Goal: Answer question/provide support

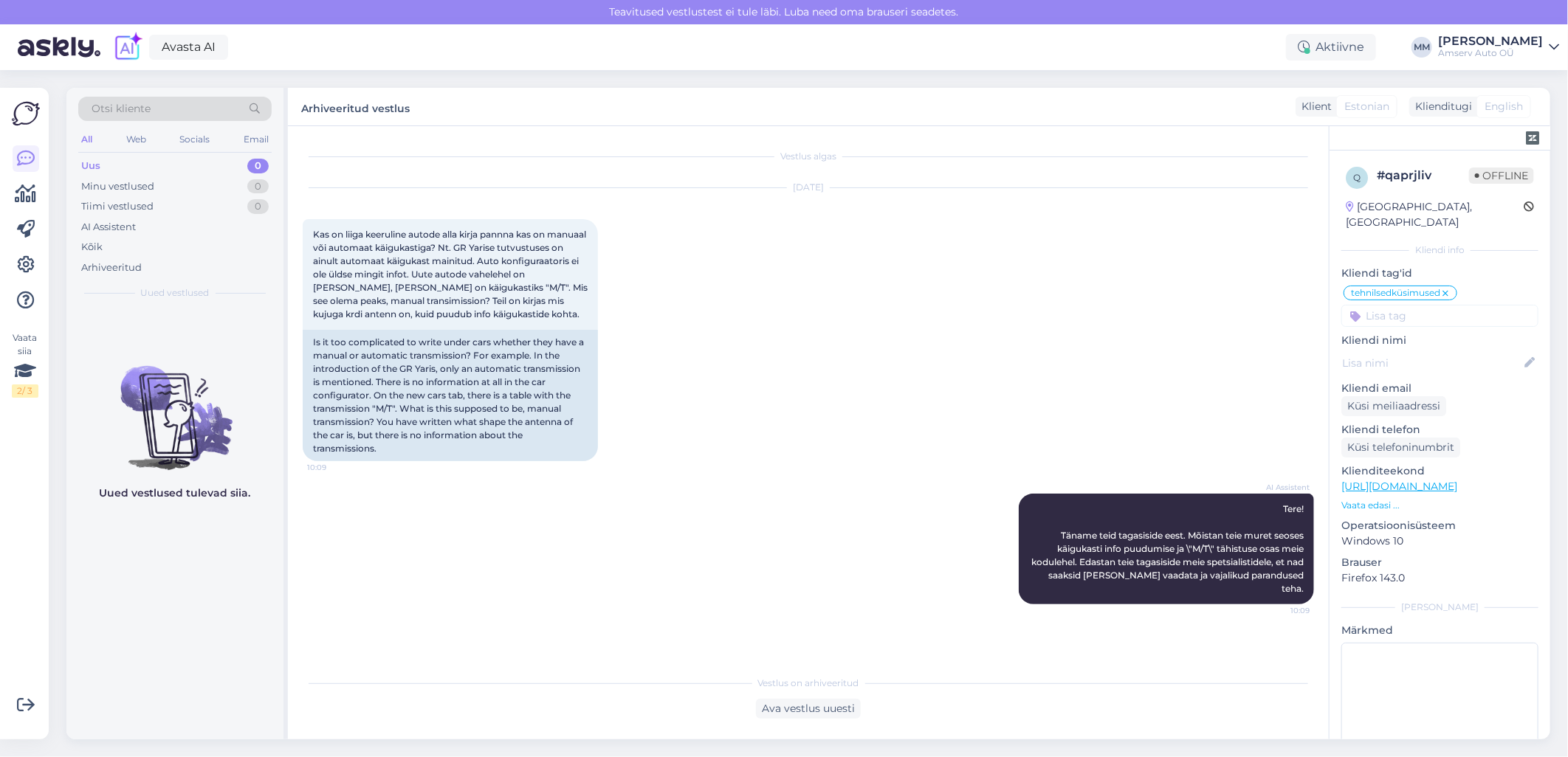
click at [173, 108] on div "Otsi kliente" at bounding box center [175, 108] width 193 height 24
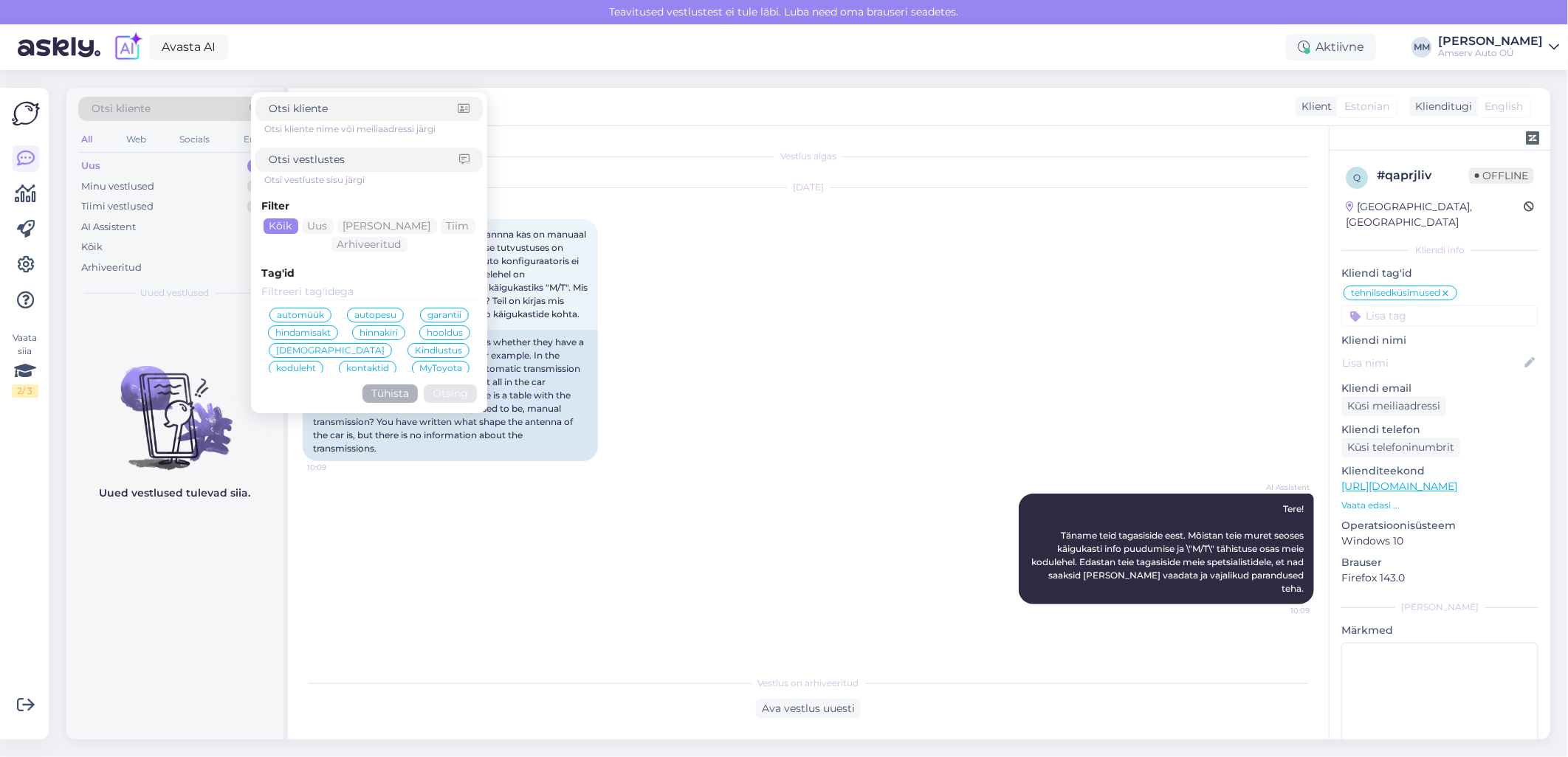
drag, startPoint x: 173, startPoint y: 108, endPoint x: 155, endPoint y: 111, distance: 18.2
click at [155, 111] on div "Otsi kliente" at bounding box center [175, 108] width 193 height 24
click at [175, 104] on div "Otsi kliente" at bounding box center [175, 108] width 193 height 24
click at [241, 114] on div "Otsi kliente" at bounding box center [175, 108] width 193 height 24
click at [302, 107] on input at bounding box center [363, 109] width 189 height 15
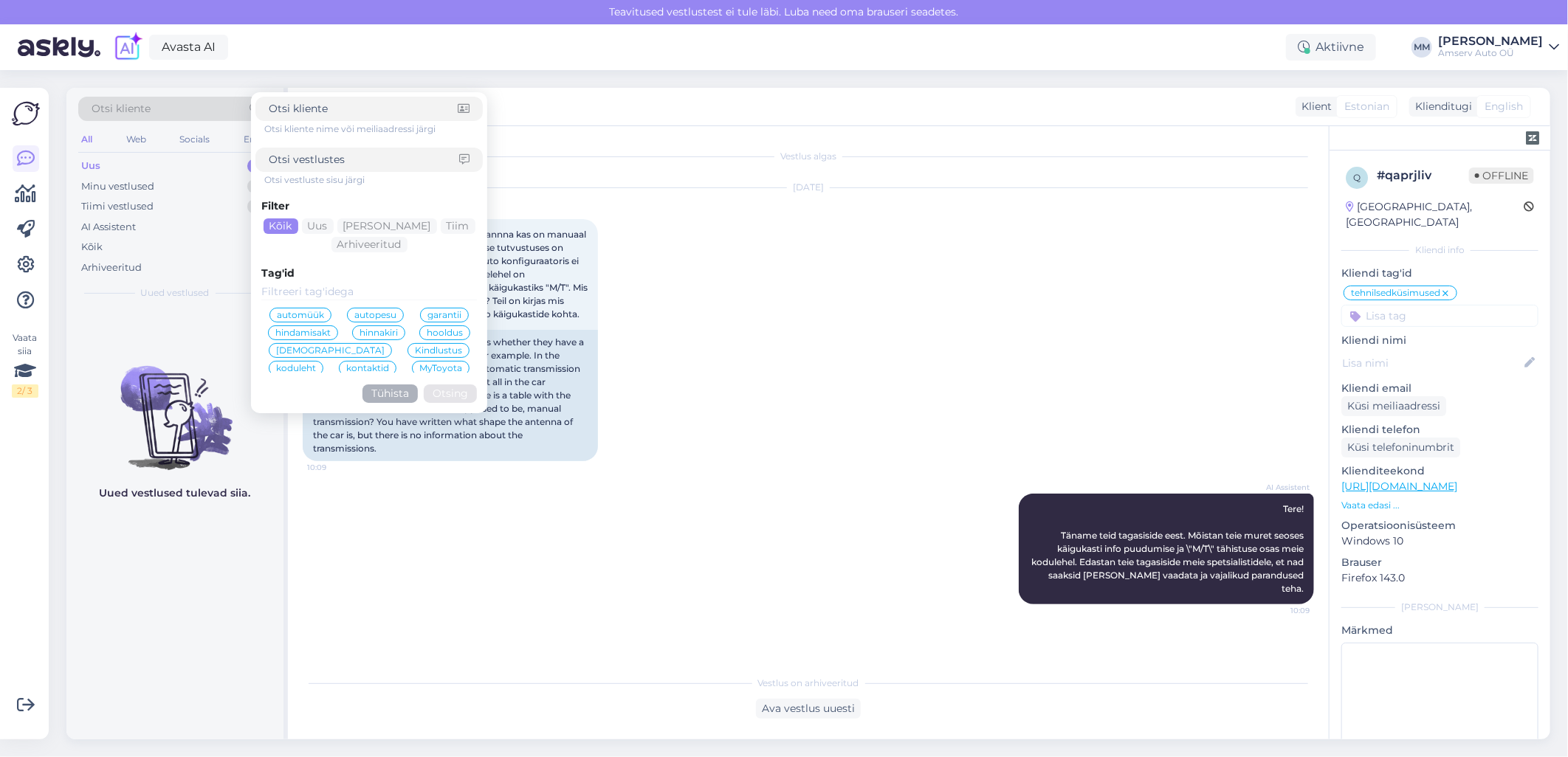
paste input "735BHD"
type input "735BHD"
click button "Otsing" at bounding box center [450, 394] width 53 height 19
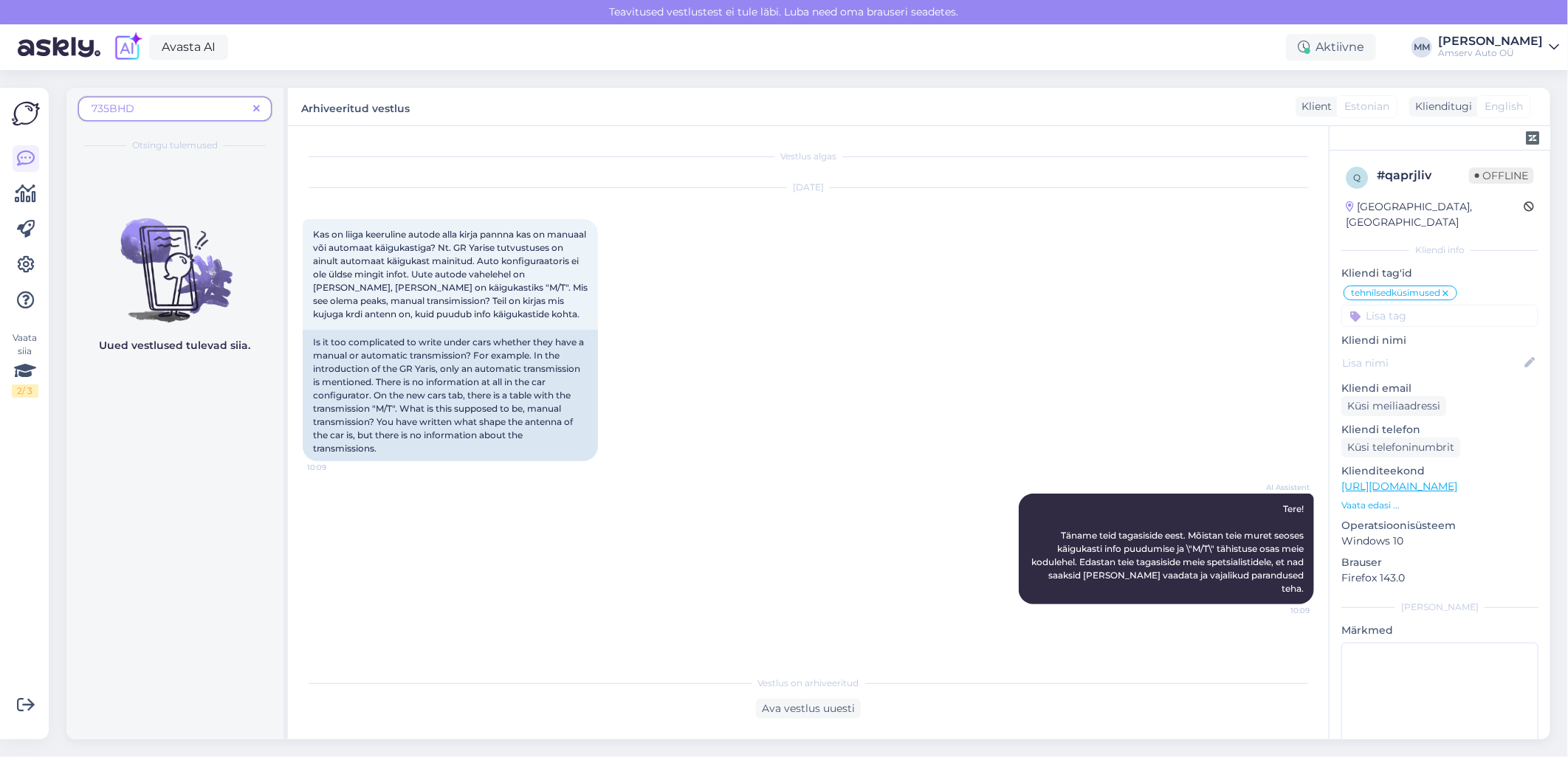
click at [255, 108] on icon at bounding box center [256, 109] width 7 height 10
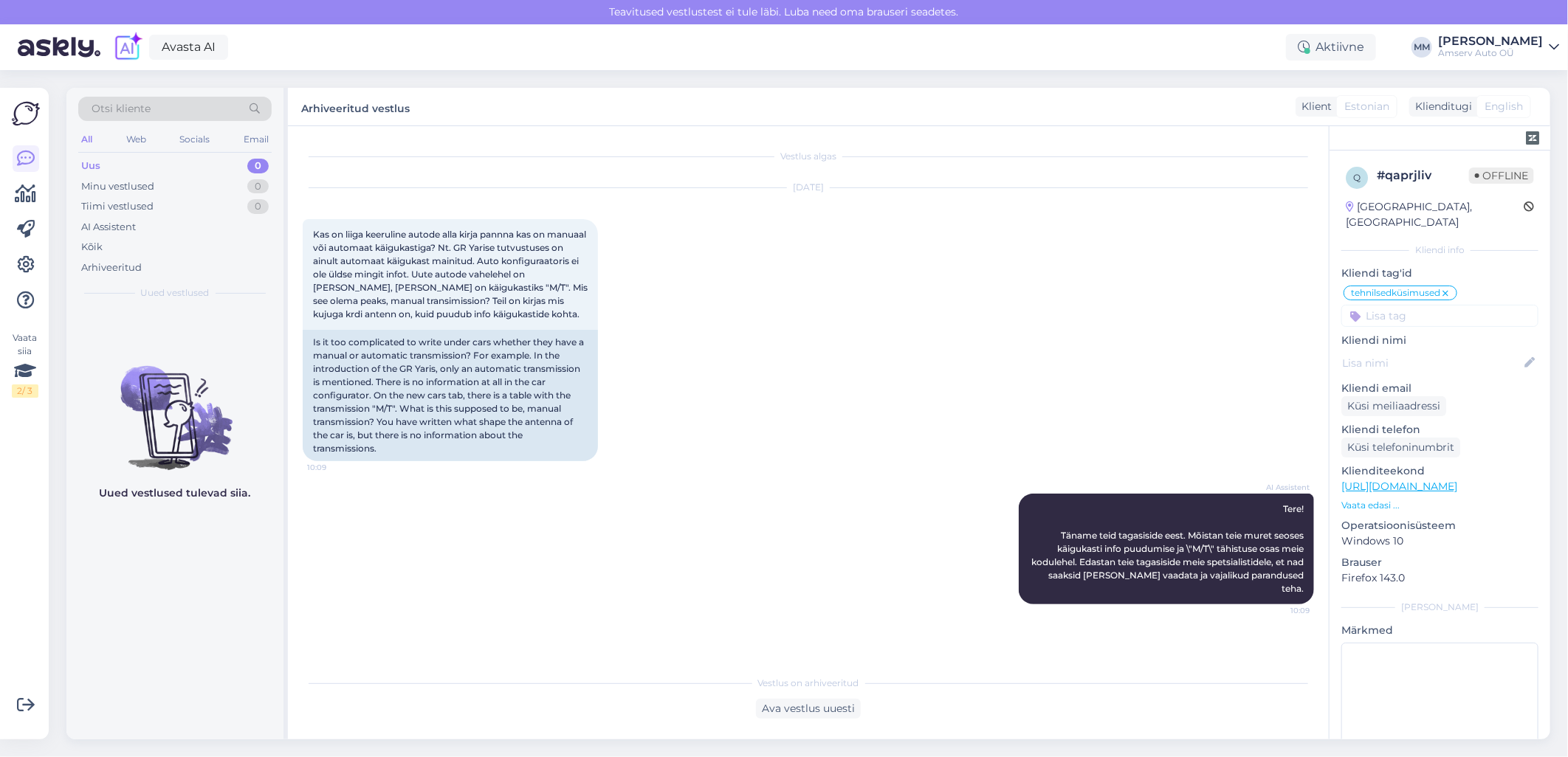
click at [104, 164] on div "Uus 0" at bounding box center [175, 165] width 193 height 21
click at [100, 185] on div "Minu vestlused" at bounding box center [118, 186] width 73 height 15
click at [174, 104] on div "Otsi kliente" at bounding box center [175, 108] width 193 height 24
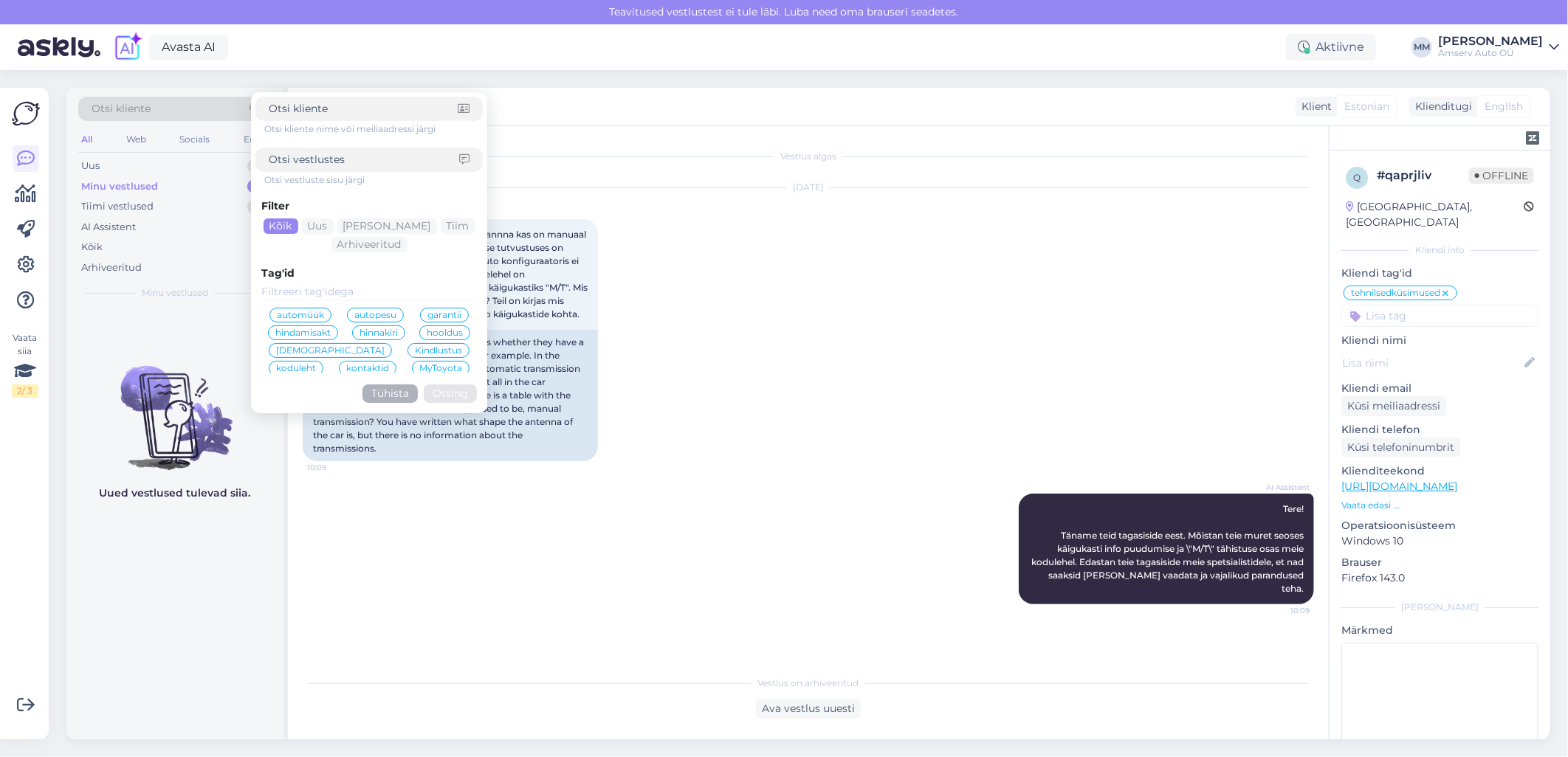
click at [289, 160] on input at bounding box center [364, 160] width 190 height 15
paste input "735BHD"
type input "735BHD"
click button "Otsing" at bounding box center [450, 394] width 53 height 19
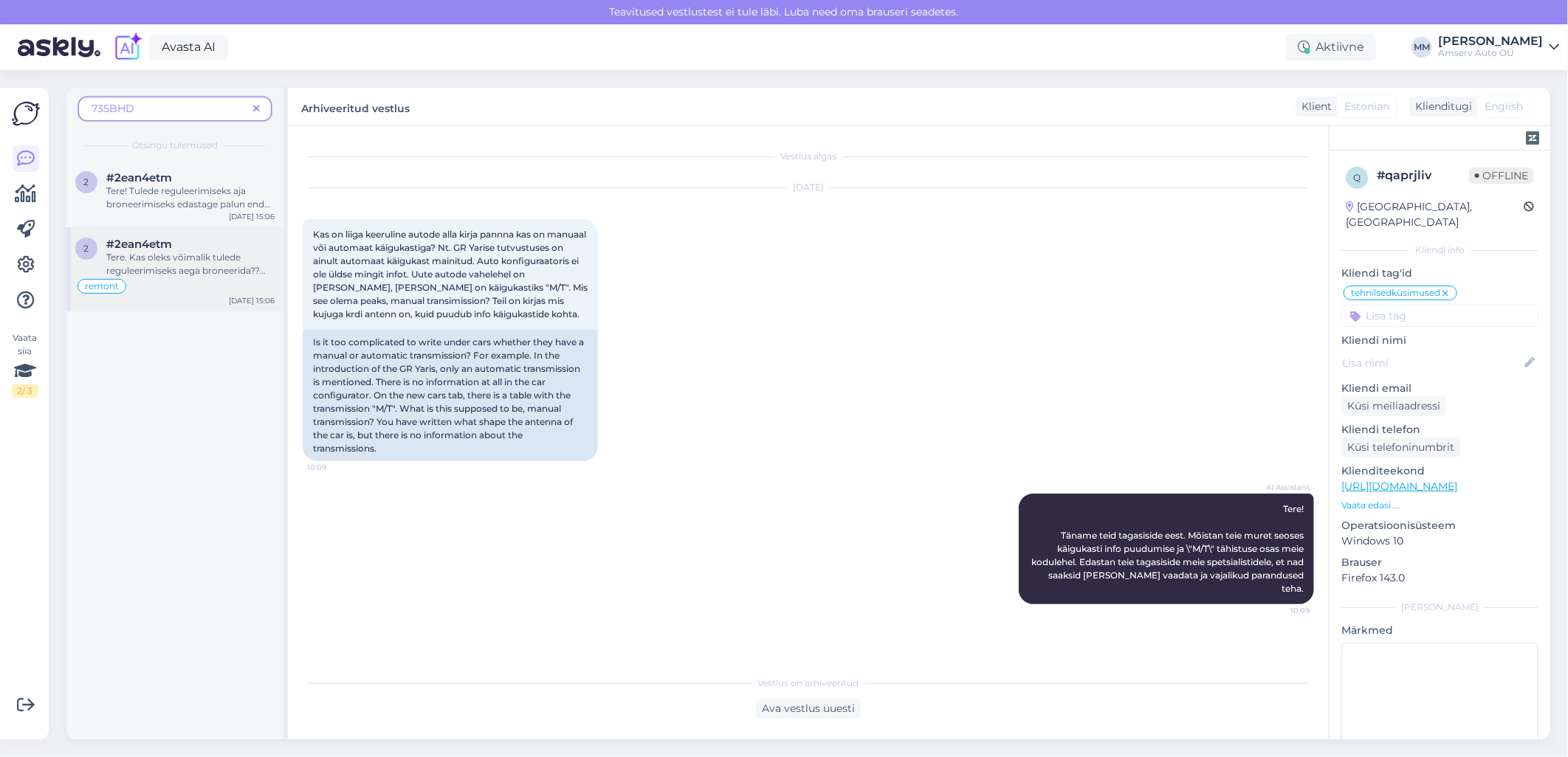
click at [182, 271] on span "Tere. Kas oleks võimalik tulede reguleerimiseks aega broneerida?? Autoks Toyota…" at bounding box center [186, 270] width 159 height 38
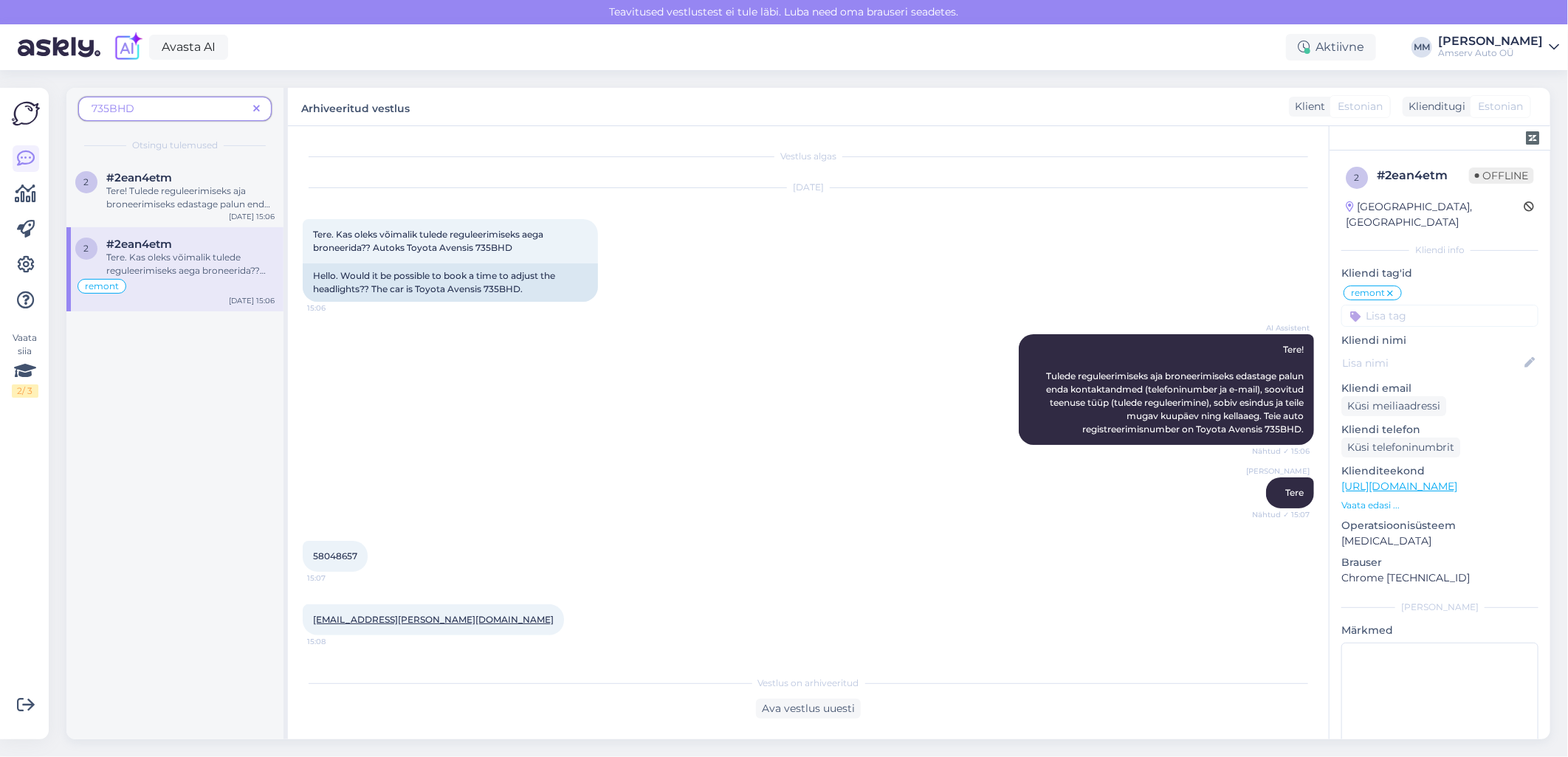
scroll to position [31, 0]
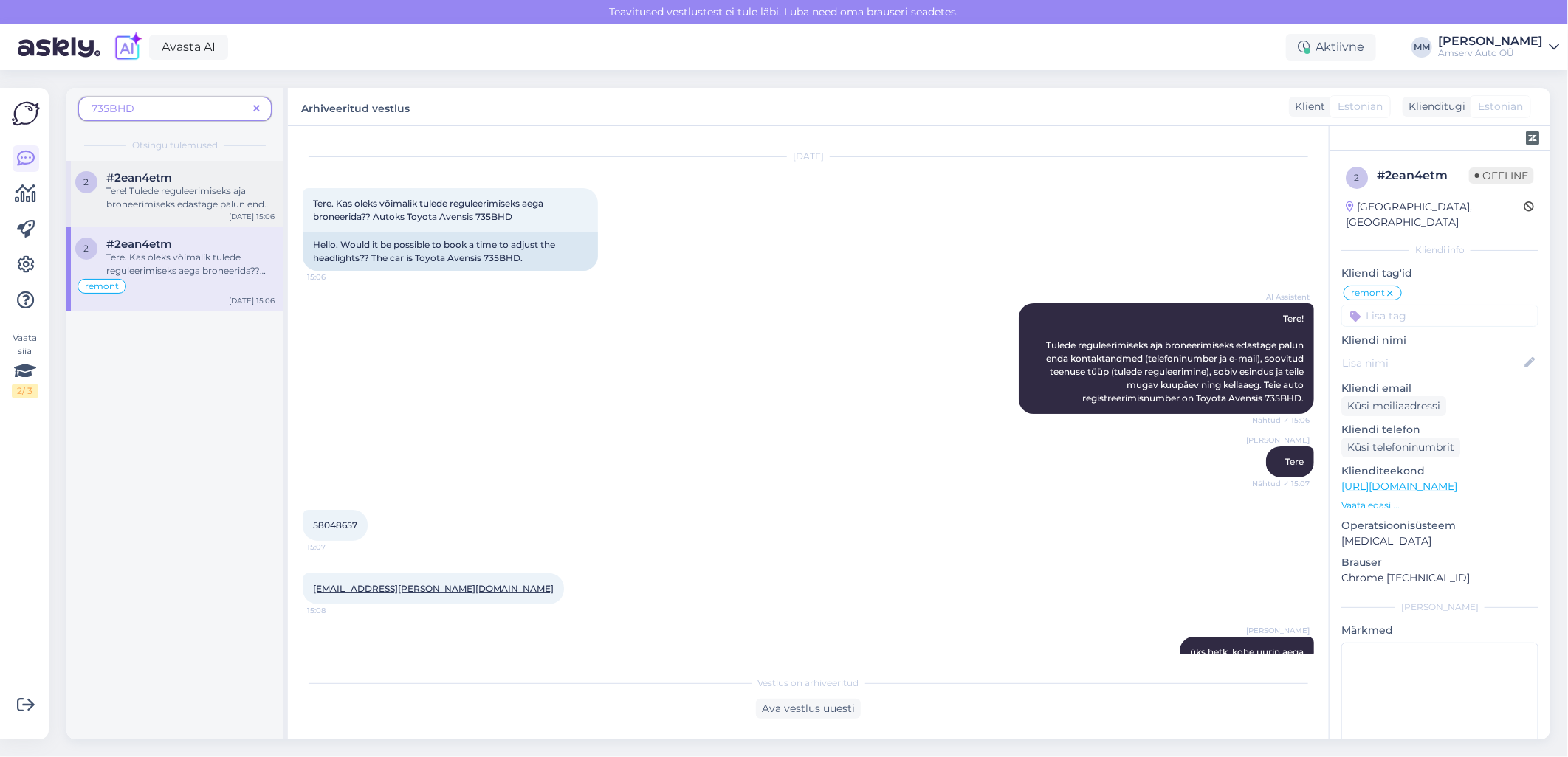
click at [204, 201] on span "Tere! Tulede reguleerimiseks aja broneerimiseks edastage palun enda kontaktandm…" at bounding box center [190, 237] width 168 height 104
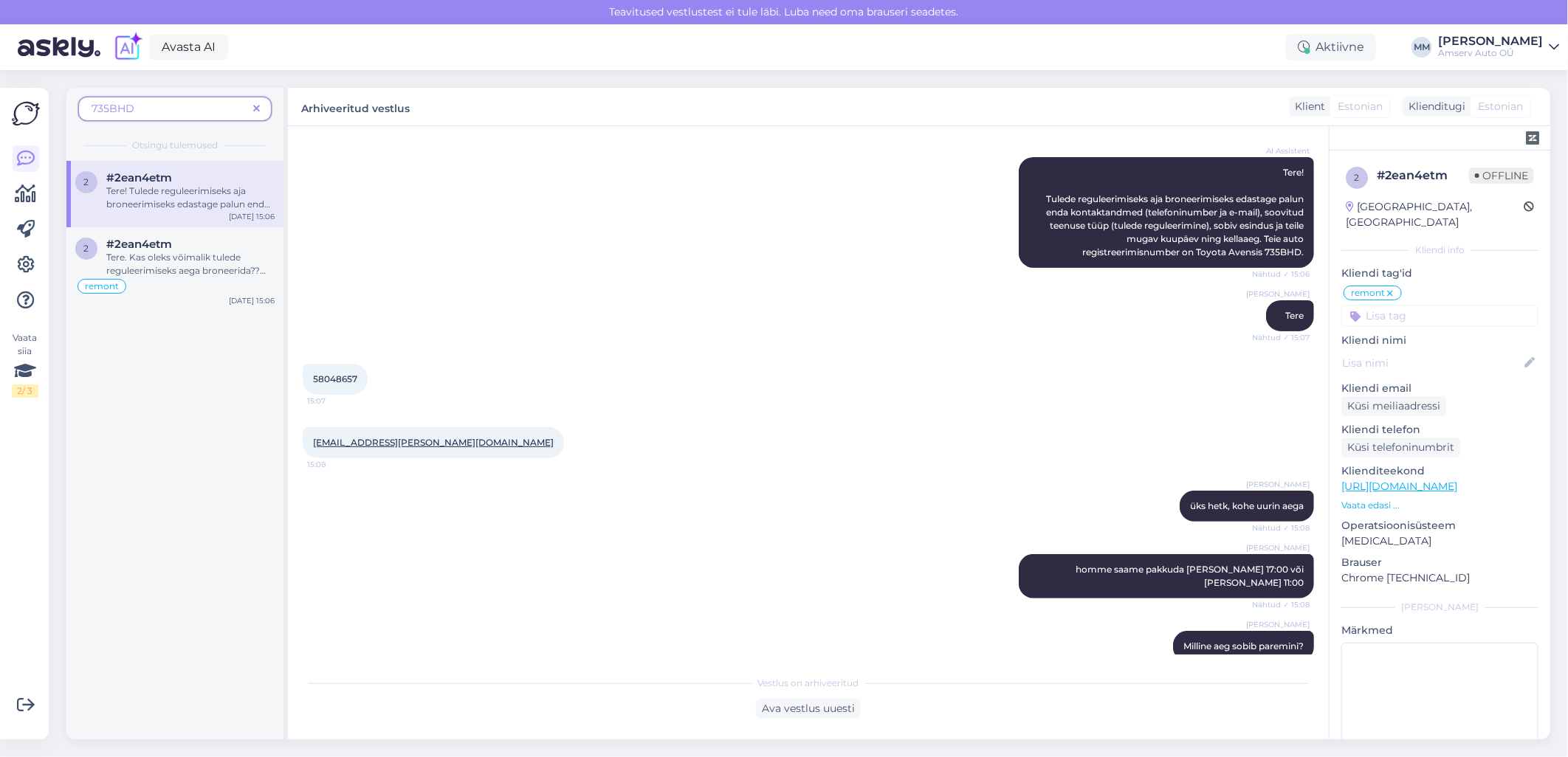
click at [694, 588] on div "[PERSON_NAME] homme saame pakkuda [PERSON_NAME] 17:00 või [PERSON_NAME] 11:00 N…" at bounding box center [808, 576] width 1011 height 77
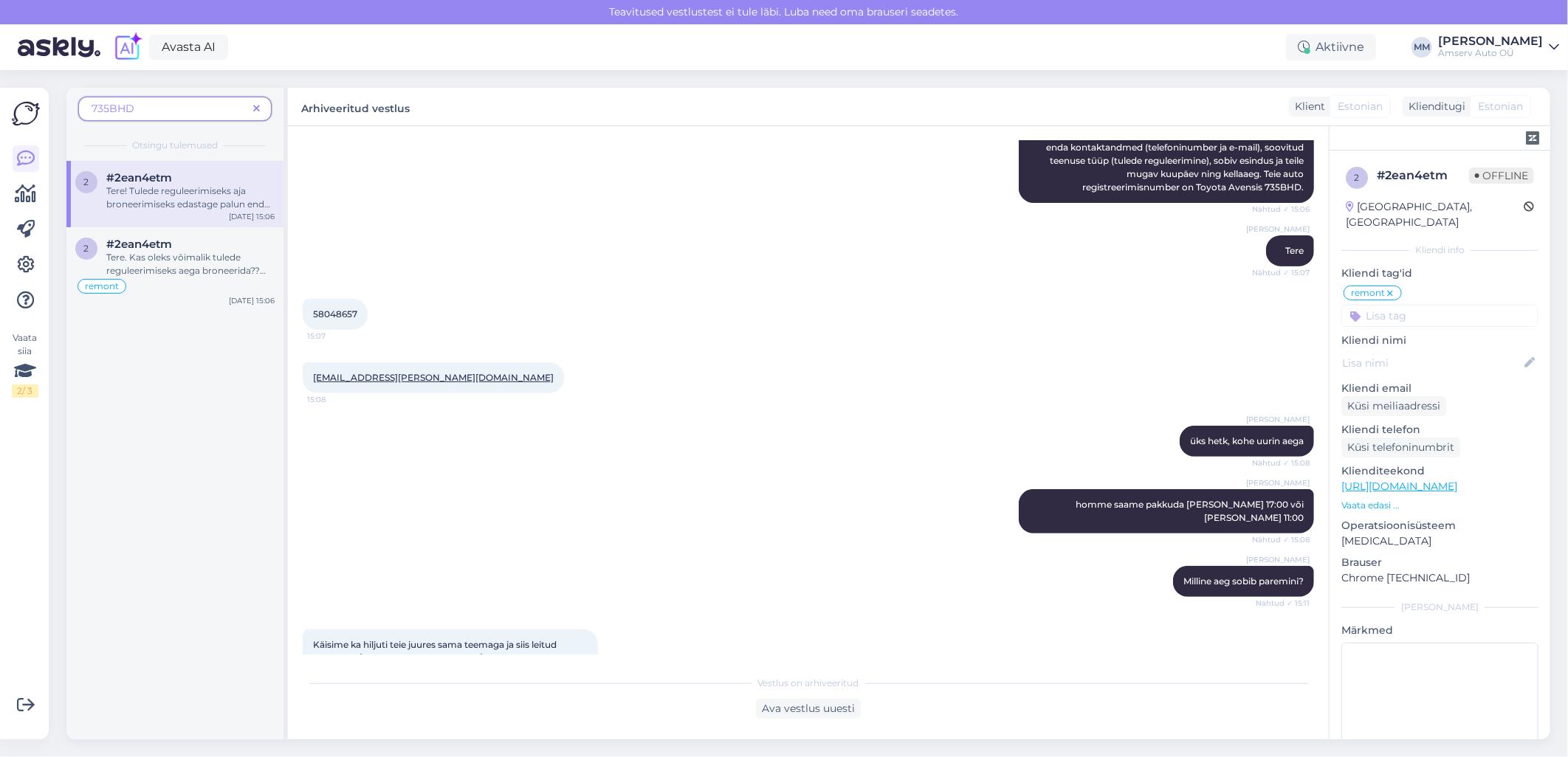
scroll to position [328, 0]
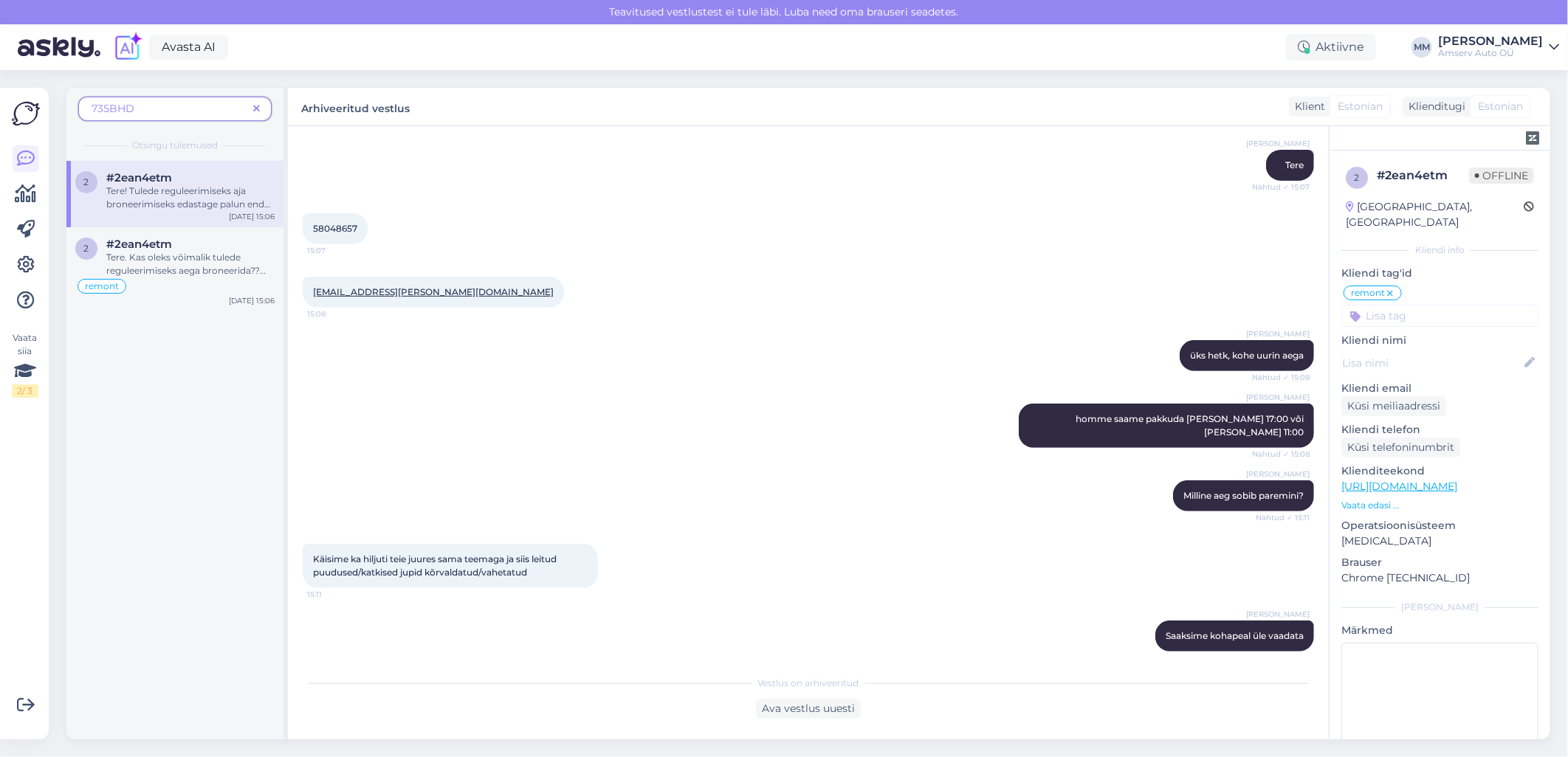
click at [261, 107] on span at bounding box center [257, 109] width 19 height 15
